Goal: Navigation & Orientation: Find specific page/section

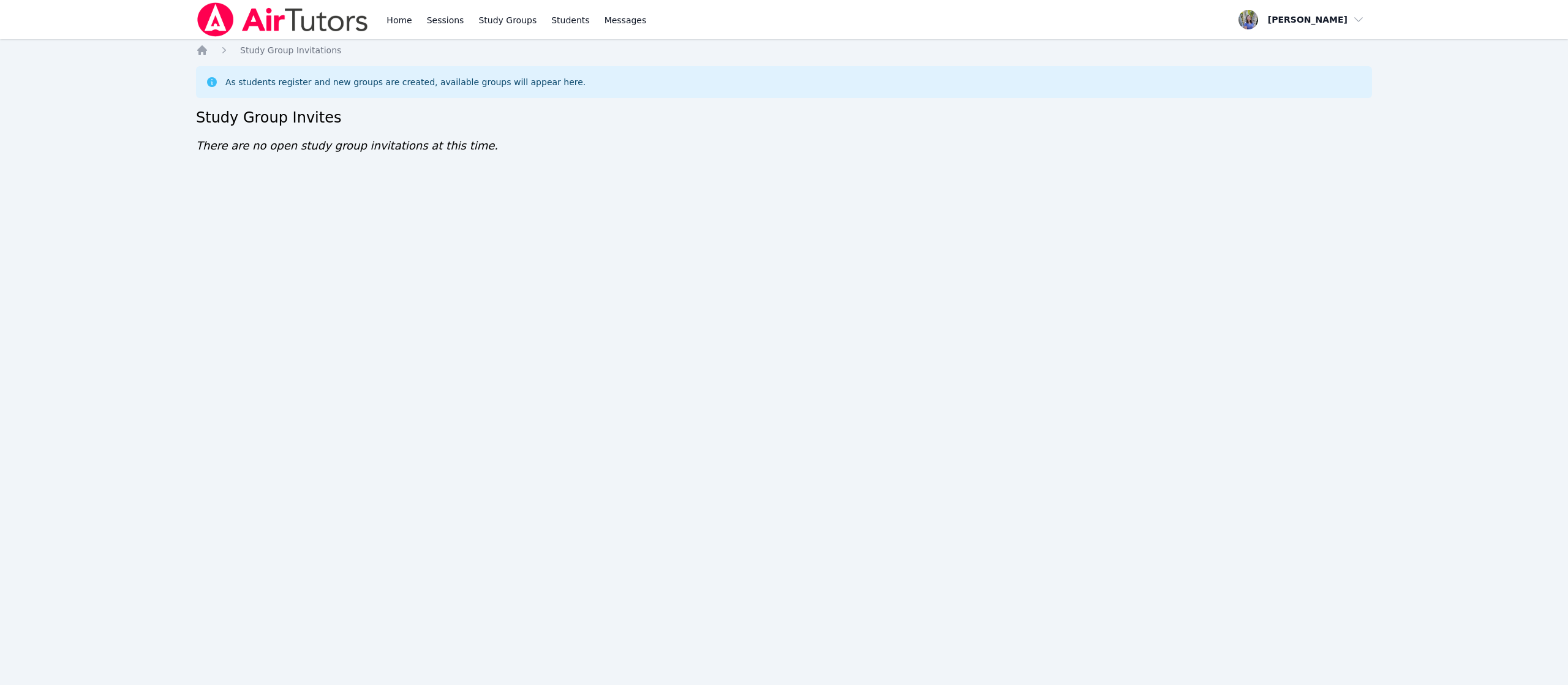
click at [66, 427] on div "Home Sessions Study Groups Students Messages Open user menu Tracie Hymer Open m…" at bounding box center [784, 342] width 1568 height 685
